Goal: Complete application form

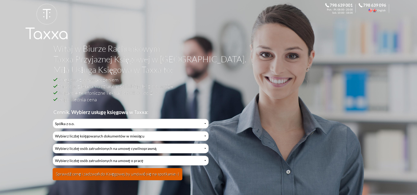
select select "2"
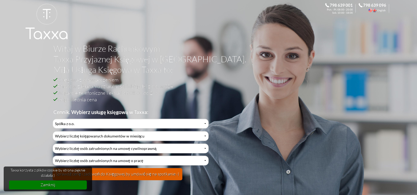
select select "4"
click at [53, 131] on select "Wybierz liczbę księgowanych dokumentów w miesiącu 0-1 2-3 4-5 6-10 11-20 21-30 …" at bounding box center [131, 136] width 156 height 10
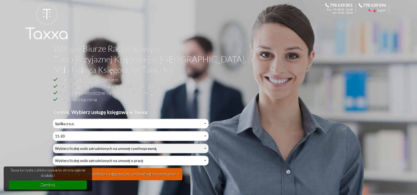
click at [71, 147] on select "Wybierz liczbę osób zatrudnionych na umowę cywilnoprawną 0 1 2 3 4 5 6 7 8 9 10…" at bounding box center [131, 148] width 156 height 10
select select "2"
click at [53, 143] on select "Wybierz liczbę osób zatrudnionych na umowę cywilnoprawną 0 1 2 3 4 5 6 7 8 9 10…" at bounding box center [131, 148] width 156 height 10
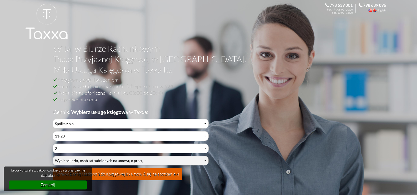
click at [73, 159] on select "Wybierz liczbę osób zatrudnionych na umowę o pracę 0 1 2 3 4 5 6 7 8 9 10 11 12…" at bounding box center [131, 160] width 156 height 10
select select "1"
click at [53, 155] on select "Wybierz liczbę osób zatrudnionych na umowę o pracę 0 1 2 3 4 5 6 7 8 9 10 11 12…" at bounding box center [131, 160] width 156 height 10
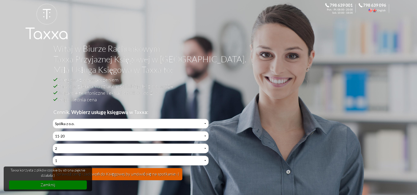
click at [141, 172] on button "Sprawdź cenę i zadzwoń do Księgowej by umówić się na spotkanie:-)" at bounding box center [118, 174] width 130 height 12
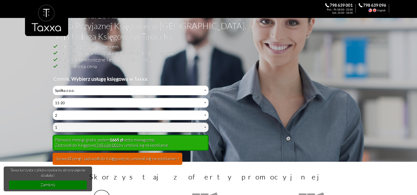
scroll to position [79, 0]
